Goal: Task Accomplishment & Management: Manage account settings

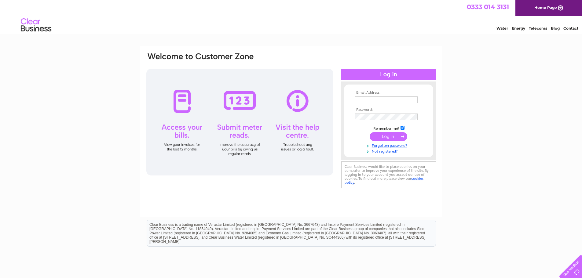
type input "klogann7@aol.com"
click at [380, 136] on input "submit" at bounding box center [388, 136] width 38 height 9
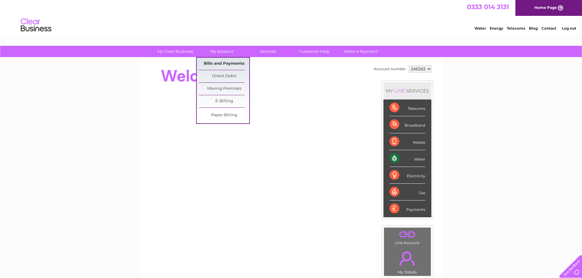
click at [223, 62] on link "Bills and Payments" at bounding box center [224, 64] width 50 height 12
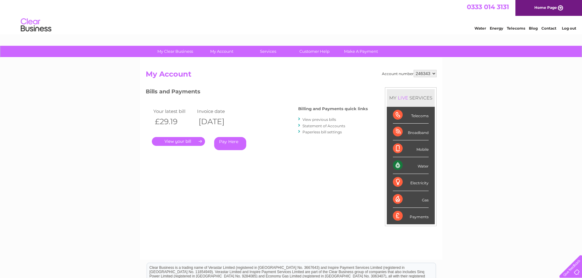
click at [313, 119] on link "View previous bills" at bounding box center [319, 119] width 34 height 5
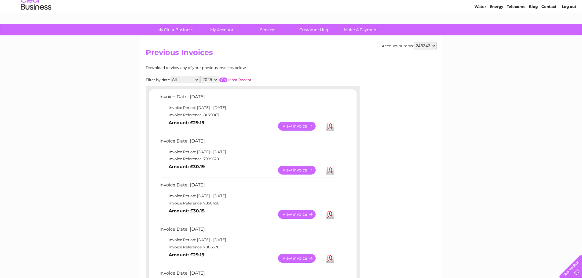
scroll to position [61, 0]
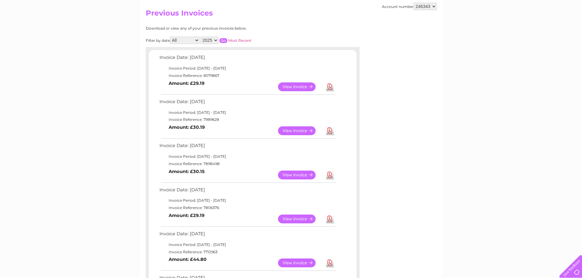
click at [296, 217] on link "View" at bounding box center [300, 219] width 45 height 9
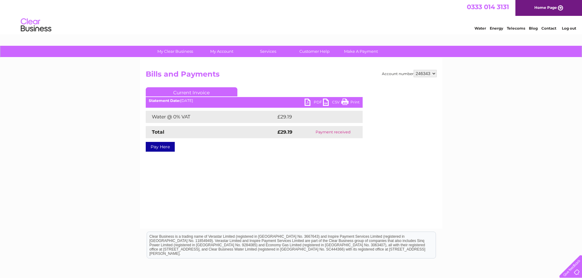
click at [315, 103] on link "PDF" at bounding box center [313, 103] width 18 height 9
